Goal: Task Accomplishment & Management: Manage account settings

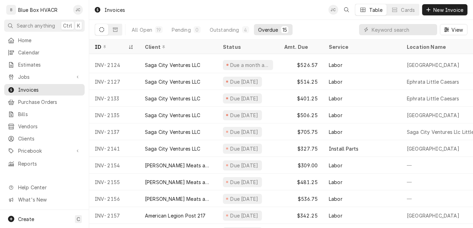
scroll to position [81, 0]
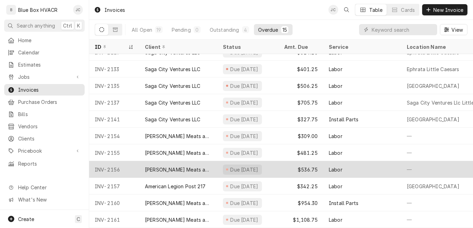
click at [251, 166] on div "Due 5 days ago" at bounding box center [244, 169] width 30 height 7
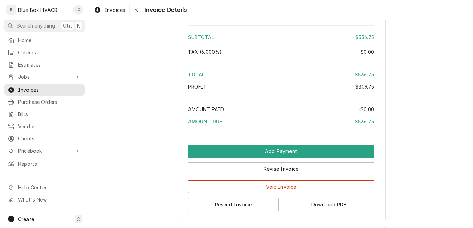
scroll to position [871, 0]
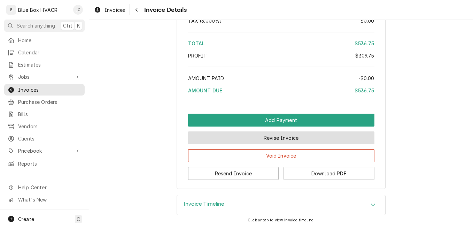
click at [270, 137] on button "Revise Invoice" at bounding box center [281, 137] width 186 height 13
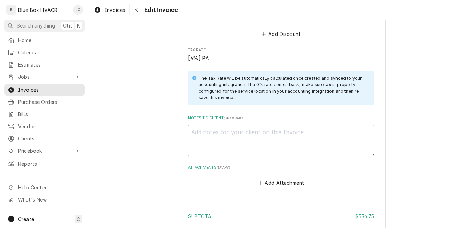
scroll to position [709, 0]
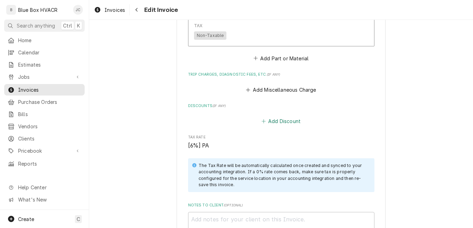
click at [279, 121] on button "Add Discount" at bounding box center [280, 121] width 41 height 10
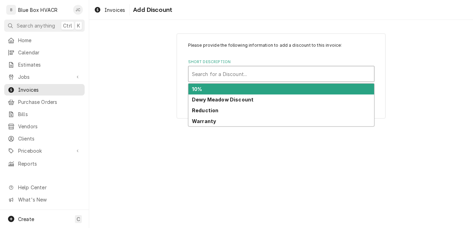
click at [259, 78] on div "Short Description" at bounding box center [281, 74] width 178 height 13
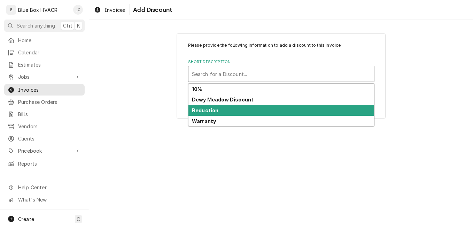
click at [218, 111] on div "Reduction" at bounding box center [280, 110] width 185 height 11
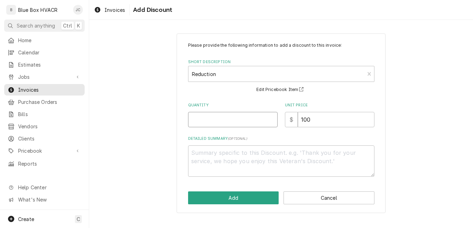
click at [217, 119] on input "Quantity" at bounding box center [232, 119] width 89 height 15
click at [215, 120] on input "Quantity" at bounding box center [232, 119] width 89 height 15
type textarea "x"
type input "1"
drag, startPoint x: 316, startPoint y: 115, endPoint x: 294, endPoint y: 121, distance: 22.7
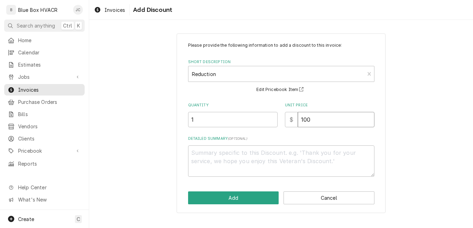
click at [294, 121] on div "$ 100" at bounding box center [329, 119] width 89 height 15
type textarea "x"
type input "2"
type textarea "x"
type input "25"
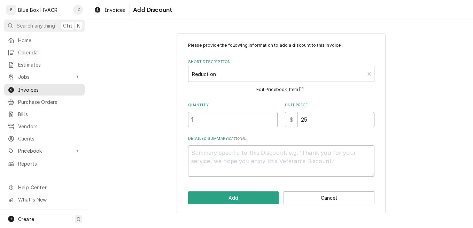
type textarea "x"
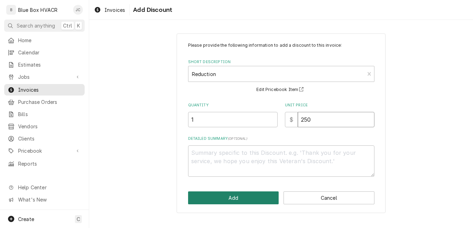
type input "250"
click at [236, 192] on button "Add" at bounding box center [233, 197] width 91 height 13
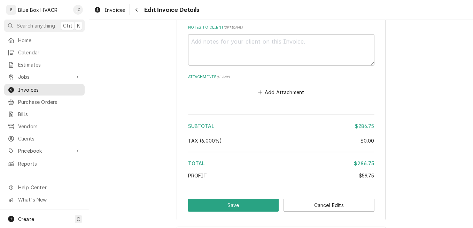
scroll to position [972, 0]
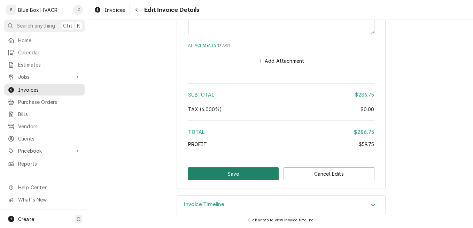
click at [230, 170] on button "Save" at bounding box center [233, 173] width 91 height 13
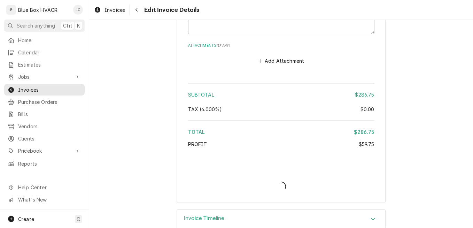
type textarea "x"
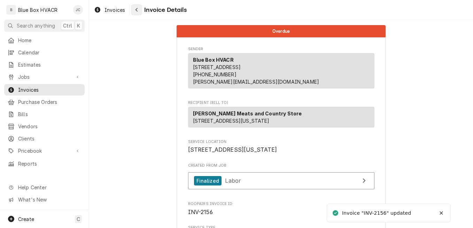
click at [136, 10] on icon "Navigate back" at bounding box center [136, 10] width 2 height 4
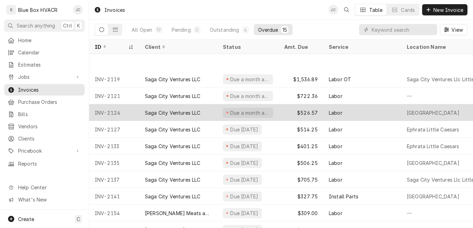
scroll to position [48, 0]
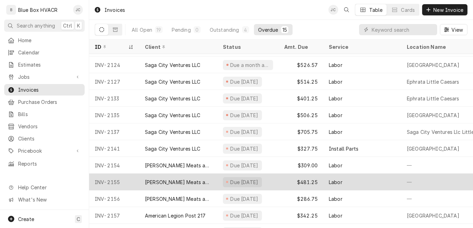
click at [274, 182] on div "Due 9 days ago" at bounding box center [247, 181] width 61 height 17
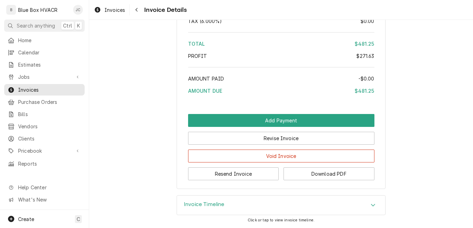
scroll to position [939, 0]
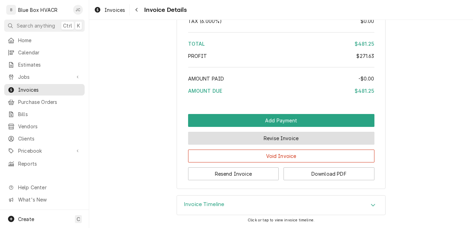
click at [300, 135] on button "Revise Invoice" at bounding box center [281, 138] width 186 height 13
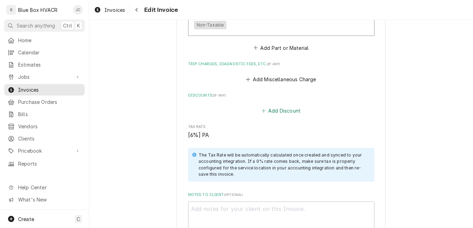
scroll to position [696, 0]
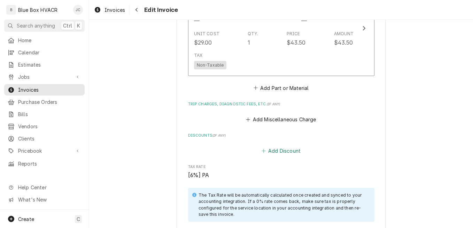
click at [283, 151] on button "Add Discount" at bounding box center [280, 151] width 41 height 10
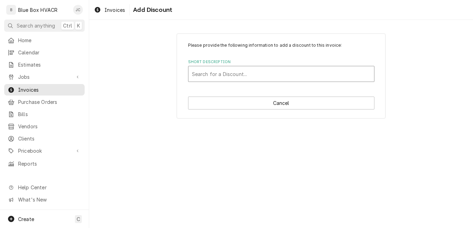
click at [241, 79] on div "Short Description" at bounding box center [281, 74] width 178 height 13
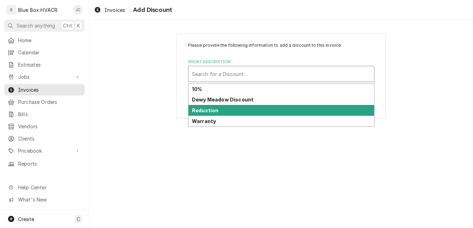
click at [231, 110] on div "Reduction" at bounding box center [280, 110] width 185 height 11
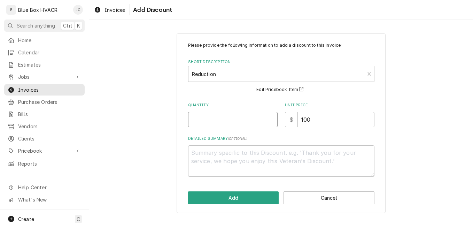
click at [236, 120] on input "Quantity" at bounding box center [232, 119] width 89 height 15
type textarea "x"
type input "1"
drag, startPoint x: 307, startPoint y: 125, endPoint x: 296, endPoint y: 124, distance: 10.8
click at [296, 124] on div "$ 100" at bounding box center [329, 119] width 89 height 15
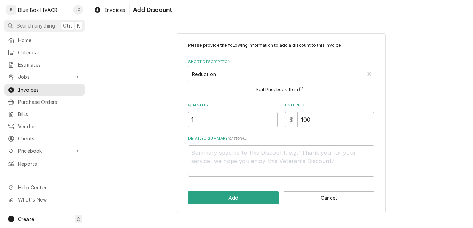
type textarea "x"
type input "2"
type textarea "x"
type input "20"
type textarea "x"
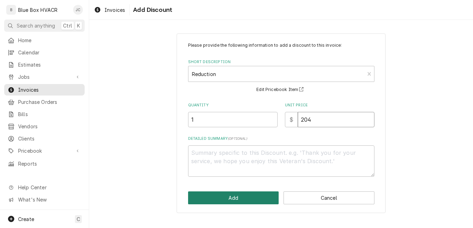
type input "204"
click at [246, 196] on button "Add" at bounding box center [233, 197] width 91 height 13
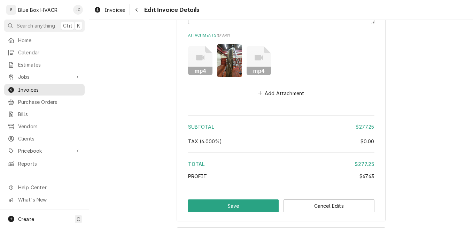
scroll to position [1031, 0]
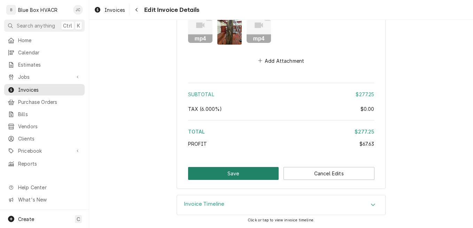
click at [252, 169] on button "Save" at bounding box center [233, 173] width 91 height 13
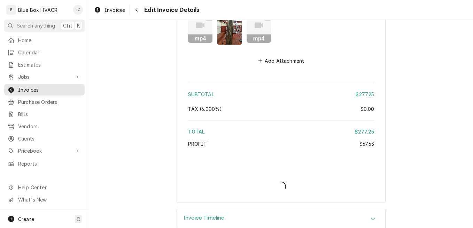
type textarea "x"
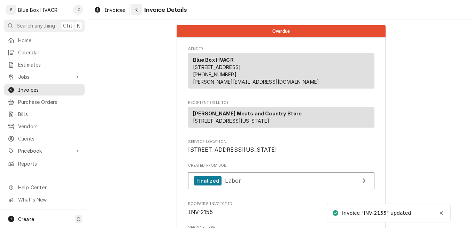
click at [135, 10] on icon "Navigate back" at bounding box center [136, 9] width 3 height 5
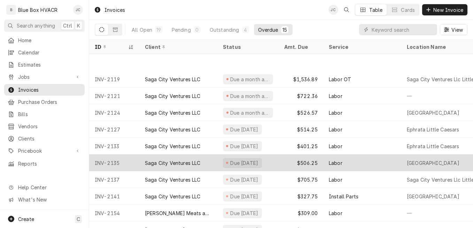
scroll to position [64, 0]
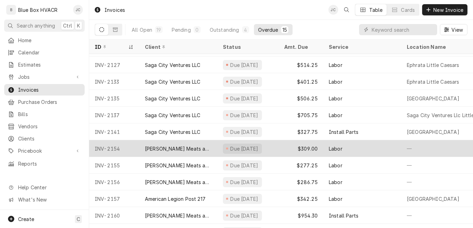
click at [288, 149] on div "$309.00" at bounding box center [300, 148] width 45 height 17
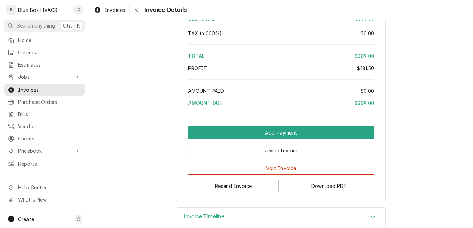
scroll to position [835, 0]
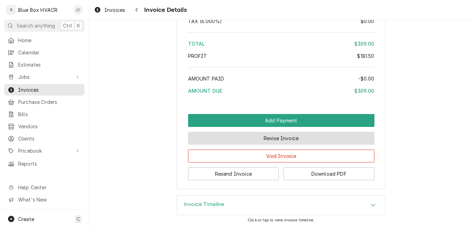
click at [273, 144] on button "Revise Invoice" at bounding box center [281, 138] width 186 height 13
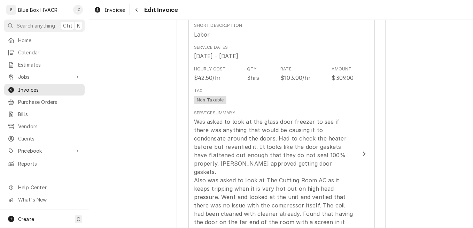
scroll to position [626, 0]
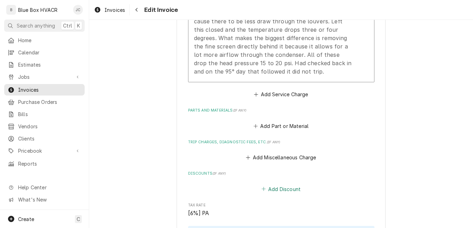
click at [291, 184] on button "Add Discount" at bounding box center [280, 189] width 41 height 10
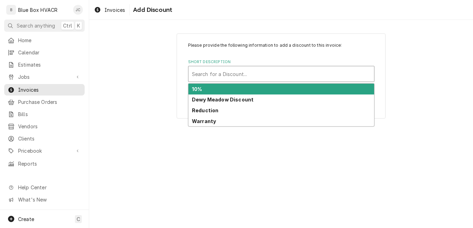
click at [279, 78] on div "Short Description" at bounding box center [281, 74] width 178 height 13
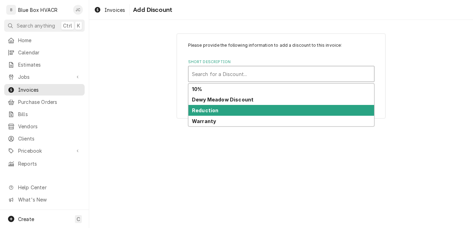
click at [253, 111] on div "Reduction" at bounding box center [280, 110] width 185 height 11
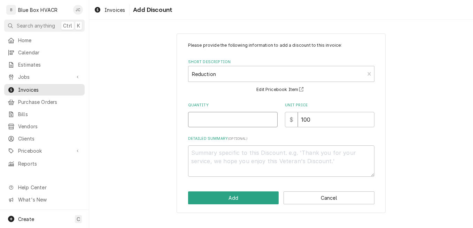
click at [249, 119] on input "Quantity" at bounding box center [232, 119] width 89 height 15
type textarea "x"
type input "1"
drag, startPoint x: 315, startPoint y: 121, endPoint x: 291, endPoint y: 126, distance: 23.8
click at [291, 126] on div "$ 100" at bounding box center [329, 119] width 89 height 15
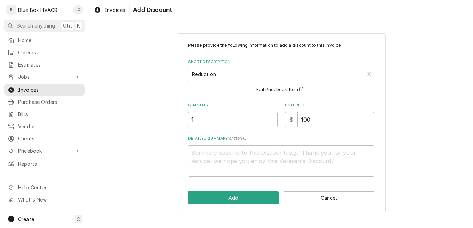
type input "5"
type textarea "x"
type input "50"
drag, startPoint x: 418, startPoint y: 97, endPoint x: 410, endPoint y: 114, distance: 19.1
click at [418, 97] on div "Please provide the following information to add a discount to this invoice: Sho…" at bounding box center [280, 123] width 383 height 192
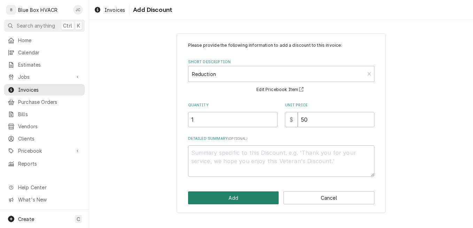
click at [230, 197] on button "Add" at bounding box center [233, 197] width 91 height 13
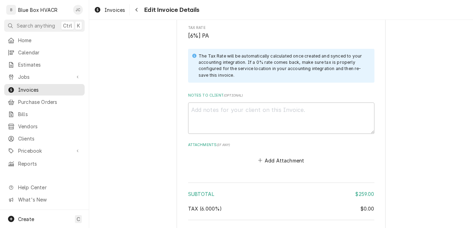
scroll to position [914, 0]
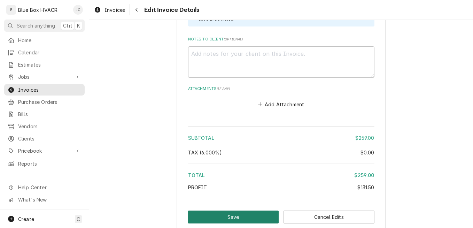
click at [240, 210] on button "Save" at bounding box center [233, 216] width 91 height 13
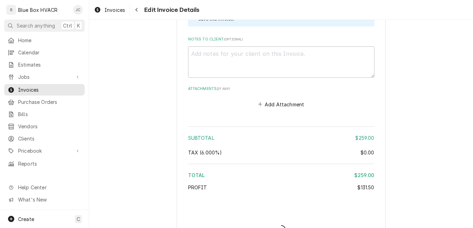
type textarea "x"
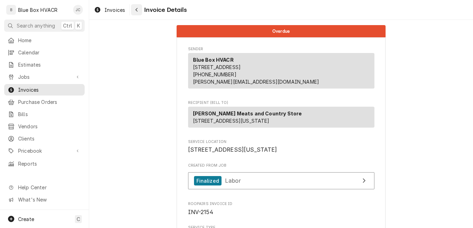
click at [135, 14] on button "Navigate back" at bounding box center [136, 9] width 11 height 11
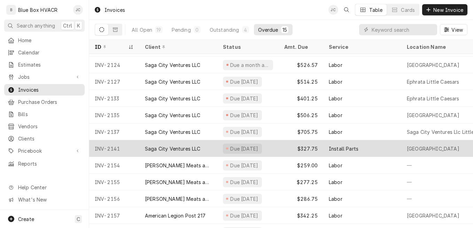
scroll to position [81, 0]
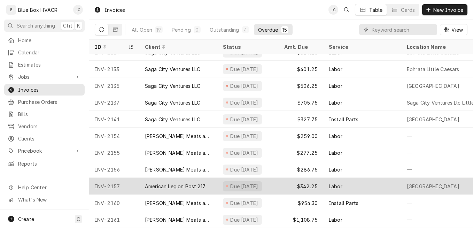
click at [284, 181] on div "$342.25" at bounding box center [300, 185] width 45 height 17
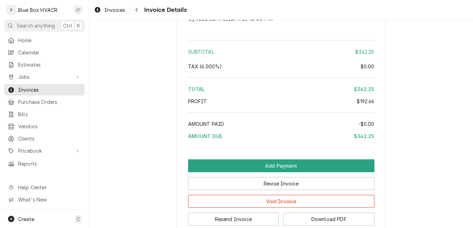
scroll to position [939, 0]
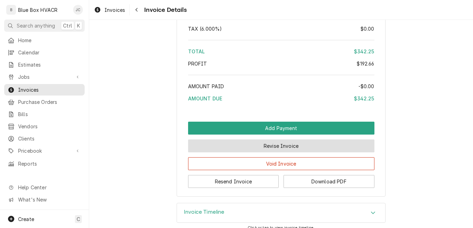
click at [270, 152] on button "Revise Invoice" at bounding box center [281, 145] width 186 height 13
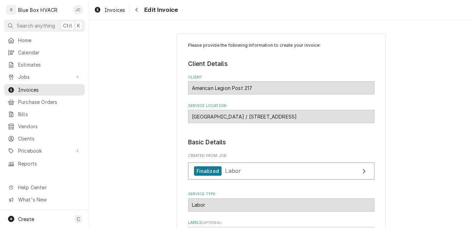
scroll to position [139, 0]
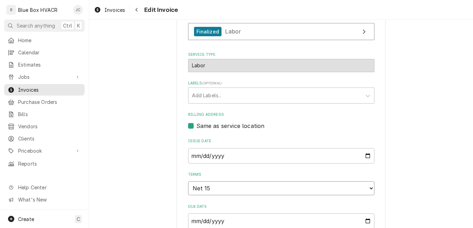
click at [232, 186] on select "Choose payment terms... Same Day Net 7 Net 14 Net 15 Net 21 Net 30 Net 45 Net 6…" at bounding box center [281, 188] width 186 height 14
drag, startPoint x: 235, startPoint y: 188, endPoint x: 234, endPoint y: 181, distance: 6.6
click at [235, 188] on select "Choose payment terms... Same Day Net 7 Net 14 Net 15 Net 21 Net 30 Net 45 Net 6…" at bounding box center [281, 188] width 186 height 14
type textarea "x"
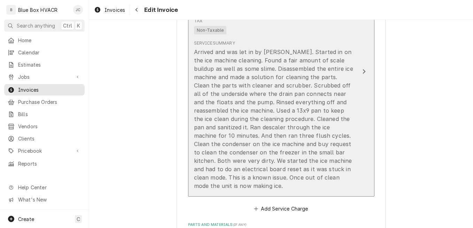
scroll to position [313, 0]
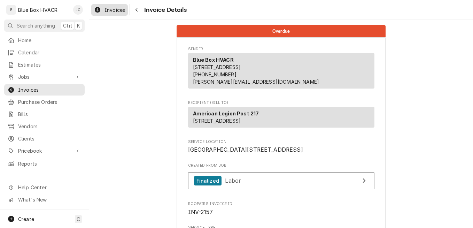
click at [113, 12] on span "Invoices" at bounding box center [114, 9] width 21 height 7
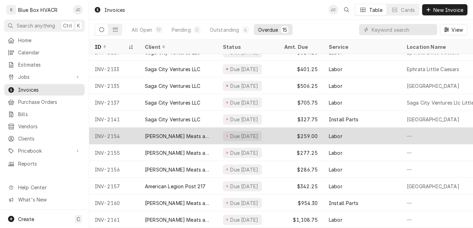
scroll to position [81, 0]
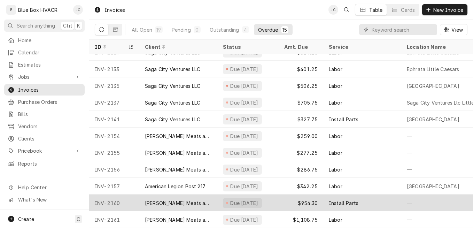
click at [314, 199] on div "$954.30" at bounding box center [300, 202] width 45 height 17
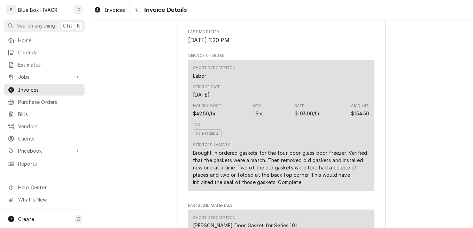
scroll to position [383, 0]
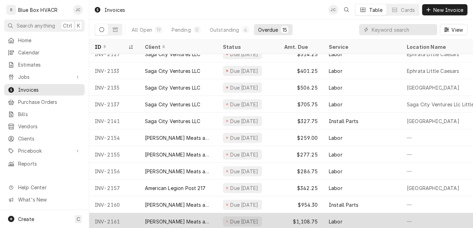
scroll to position [81, 0]
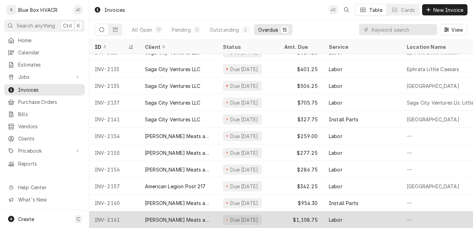
click at [310, 216] on div "$1,108.75" at bounding box center [300, 219] width 45 height 17
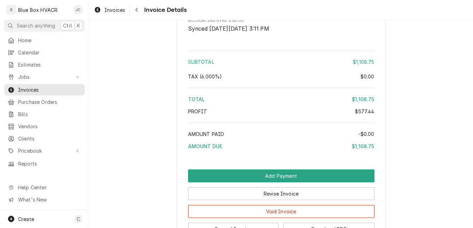
scroll to position [1231, 0]
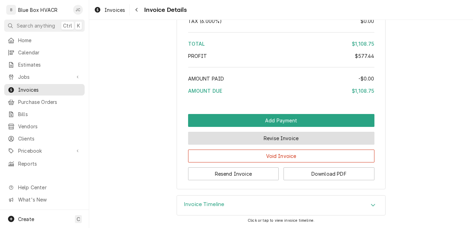
click at [275, 140] on button "Revise Invoice" at bounding box center [281, 138] width 186 height 13
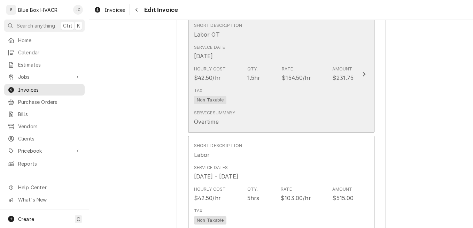
scroll to position [557, 0]
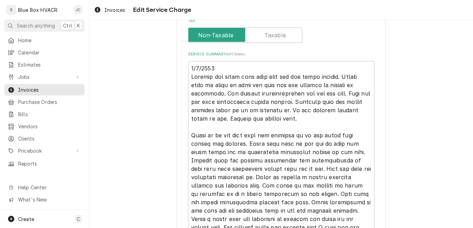
scroll to position [244, 0]
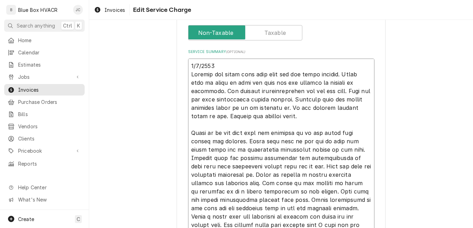
click at [287, 83] on textarea "Service Summary ( optional )" at bounding box center [281, 182] width 186 height 248
type textarea "x"
type textarea "8/4/2025 Arrived and began with unit over the ice cream freezer. Found that it …"
type textarea "x"
type textarea "8/4/2025 Arrived and began with unit over the ice cream freezer. Found that it …"
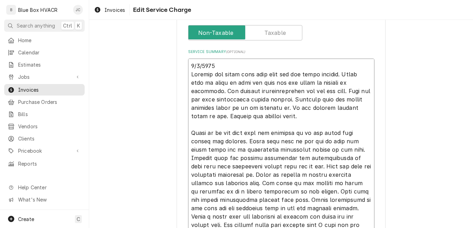
type textarea "x"
type textarea "8/4/2025 Arrived and began with unit over the ice cream freezer. Found that it …"
type textarea "x"
type textarea "8/4/2025 Arrived and began with unit over the ice cream freezer. Found that it …"
type textarea "x"
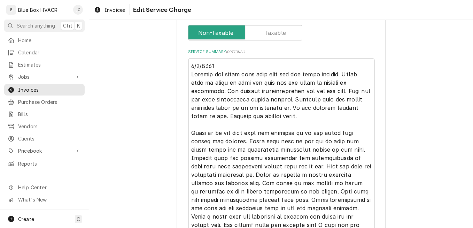
type textarea "8/4/2025 Arrived and began with unit over the ice cream freezer. Found that it …"
type textarea "x"
type textarea "8/4/2025 Arrived and began with unit over the ice cream freezer. Found that it …"
type textarea "x"
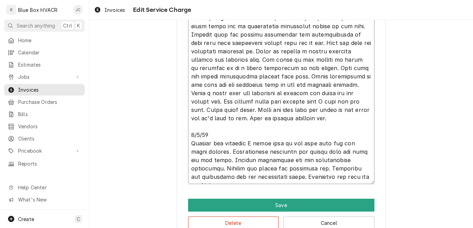
scroll to position [383, 0]
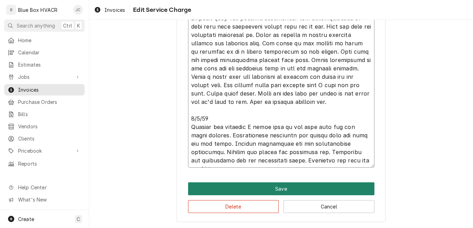
type textarea "8/4/2025 Arrived and began with unit over the ice cream freezer. Found that it …"
click at [294, 189] on button "Save" at bounding box center [281, 188] width 186 height 13
type textarea "x"
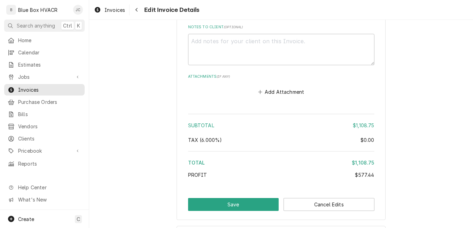
scroll to position [1140, 0]
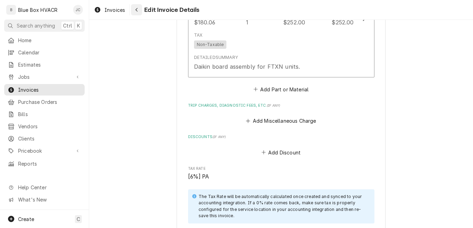
click at [138, 10] on icon "Navigate back" at bounding box center [136, 9] width 3 height 5
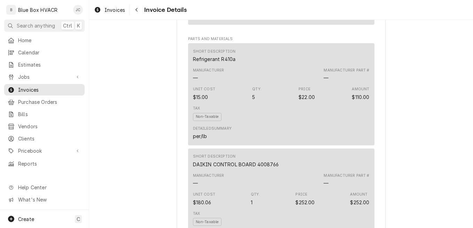
scroll to position [870, 0]
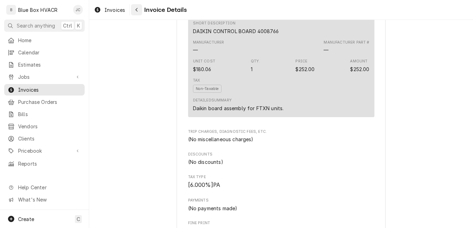
click at [140, 12] on div "Navigate back" at bounding box center [136, 9] width 7 height 7
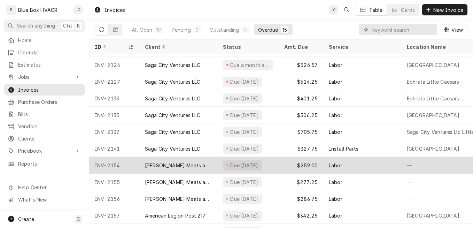
scroll to position [81, 0]
